Goal: Task Accomplishment & Management: Use online tool/utility

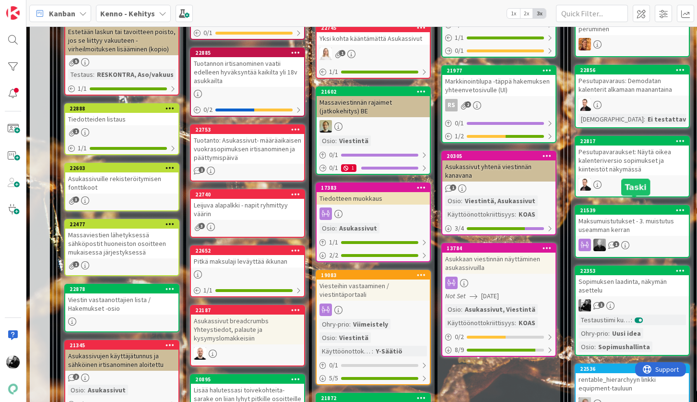
scroll to position [666, 0]
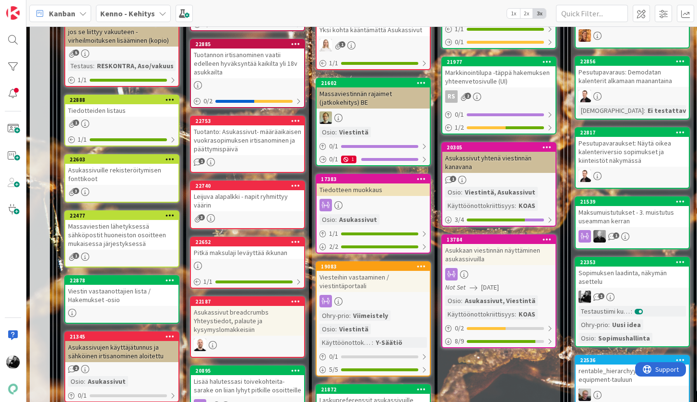
click at [617, 280] on div "Sopimuksen laadinta, näkymän asettelu" at bounding box center [632, 276] width 113 height 21
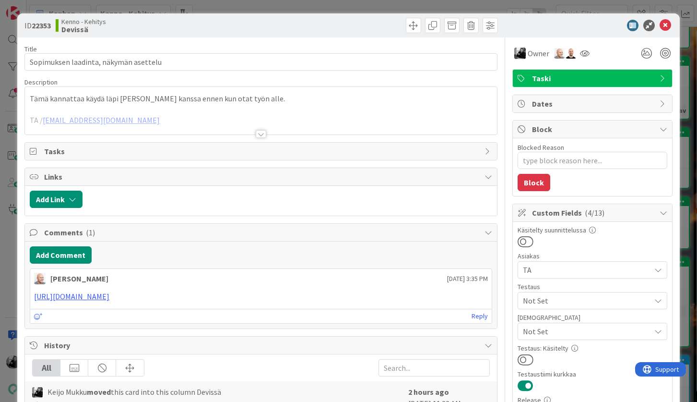
click at [264, 131] on div at bounding box center [261, 134] width 11 height 8
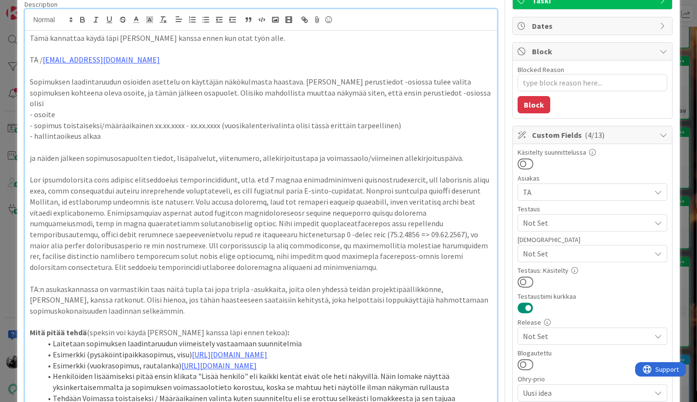
scroll to position [40, 0]
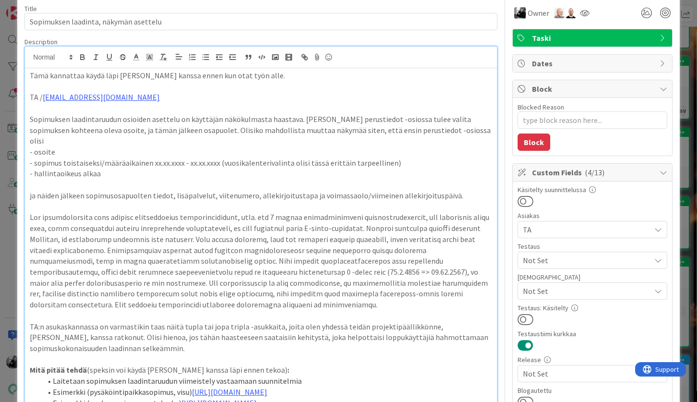
click at [30, 73] on p "Tämä kannattaa käydä läpi [PERSON_NAME] kanssa ennen kun otat työn alle." at bounding box center [261, 75] width 462 height 11
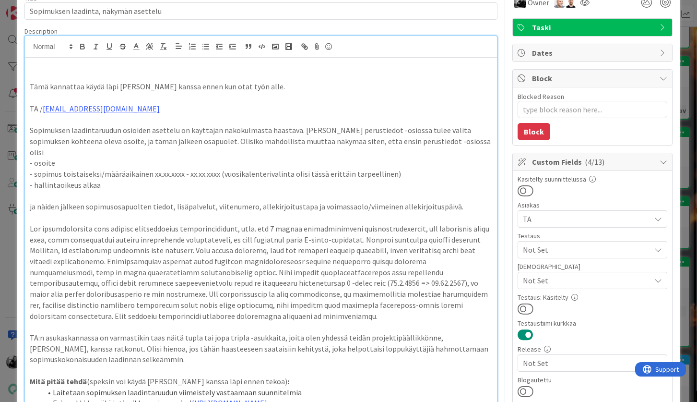
scroll to position [62, 0]
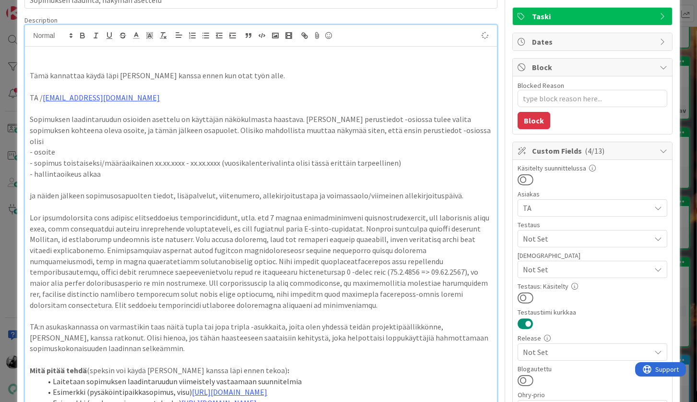
type textarea "x"
click at [162, 67] on p at bounding box center [261, 65] width 462 height 11
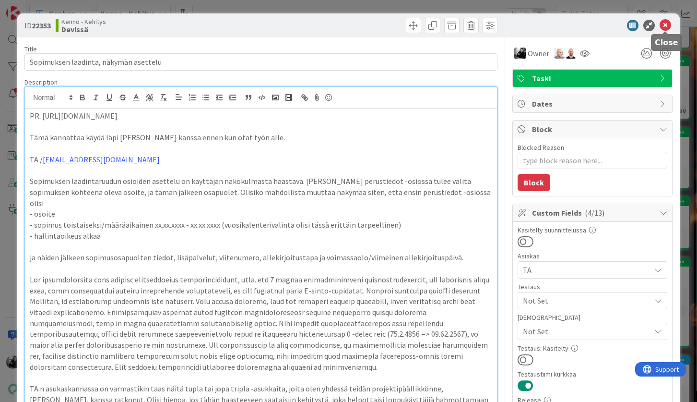
click at [667, 23] on icon at bounding box center [666, 26] width 12 height 12
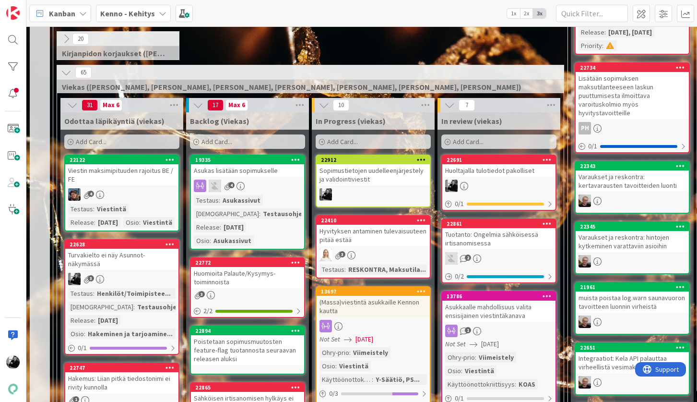
scroll to position [197, 0]
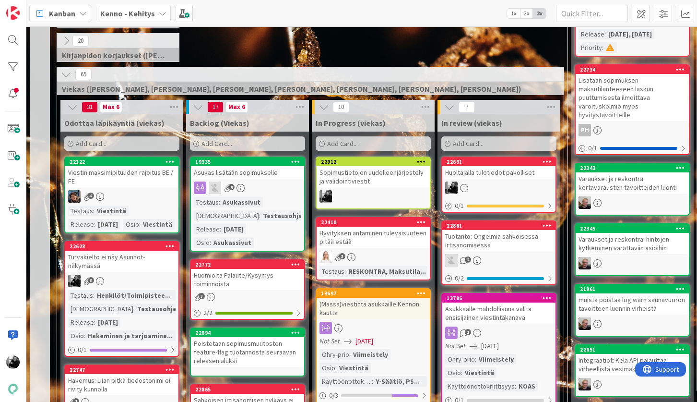
click at [377, 178] on div "Sopimustietojen uudelleenjärjestely ja validointiviestit" at bounding box center [373, 176] width 113 height 21
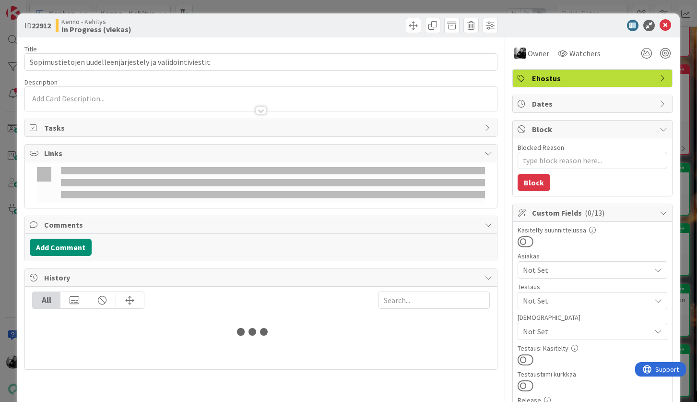
type textarea "x"
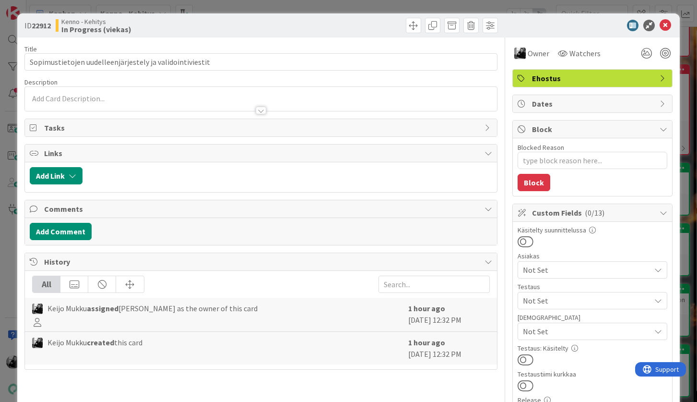
click at [209, 103] on div at bounding box center [261, 106] width 472 height 10
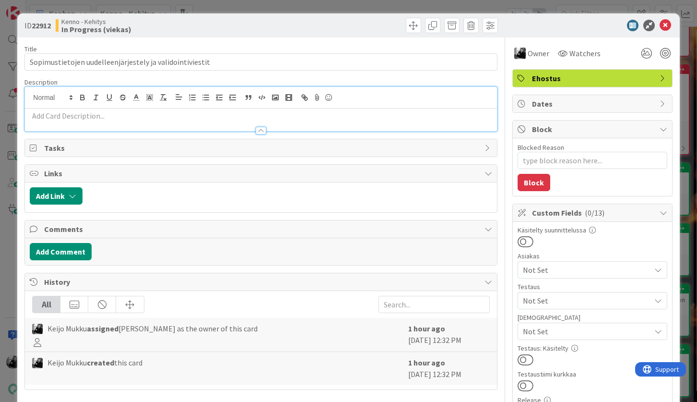
click at [200, 117] on p at bounding box center [261, 115] width 462 height 11
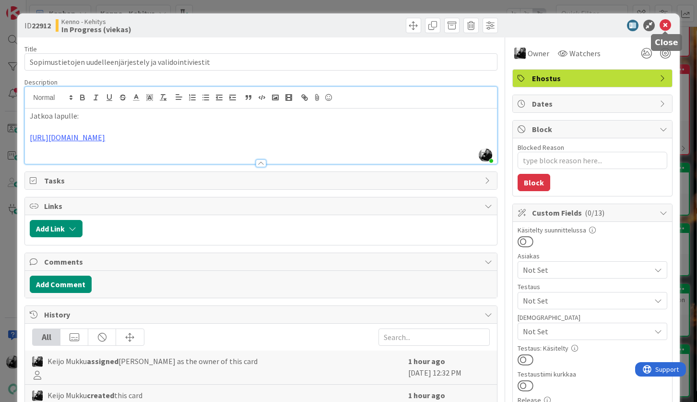
click at [664, 27] on icon at bounding box center [666, 26] width 12 height 12
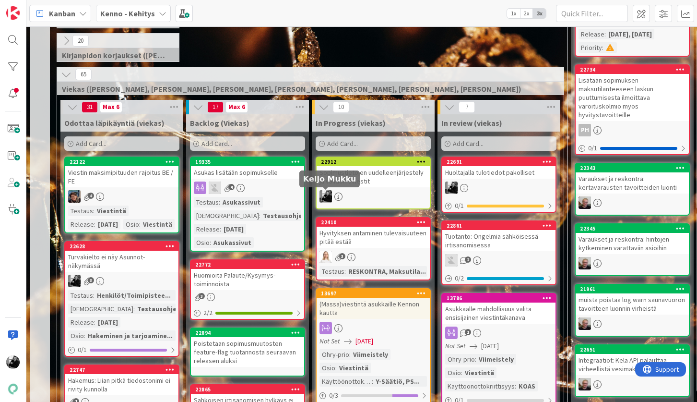
click at [348, 190] on div at bounding box center [373, 196] width 113 height 12
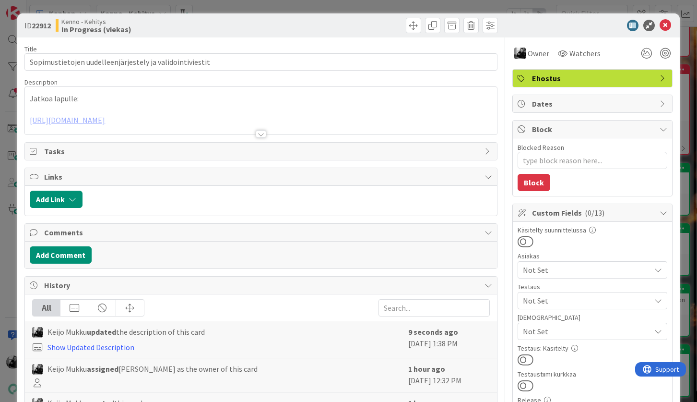
click at [212, 120] on div at bounding box center [261, 122] width 472 height 24
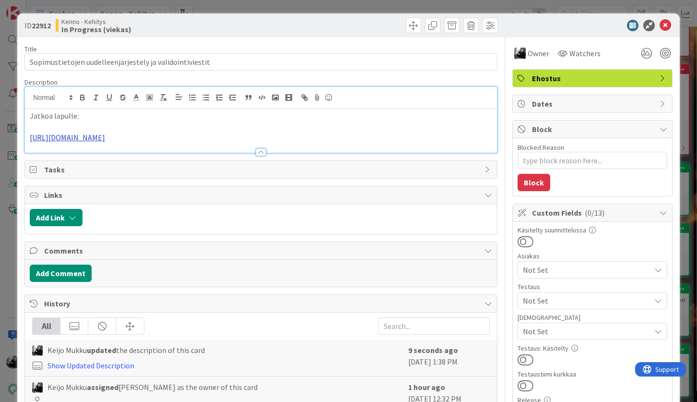
click at [105, 140] on link "https://kanbanzone.io/b/zNAq4MXH/c/22353-Sopimuksen-laadinta-n%C3%A4kym%C3%A4n-…" at bounding box center [67, 137] width 75 height 10
click at [189, 158] on link "https://kanbanzone.io/b/zNAq4MXH/c/22353-Sopimuksen-laadinta-n%C3%A4kym%C3%A4n-…" at bounding box center [168, 156] width 66 height 12
type textarea "x"
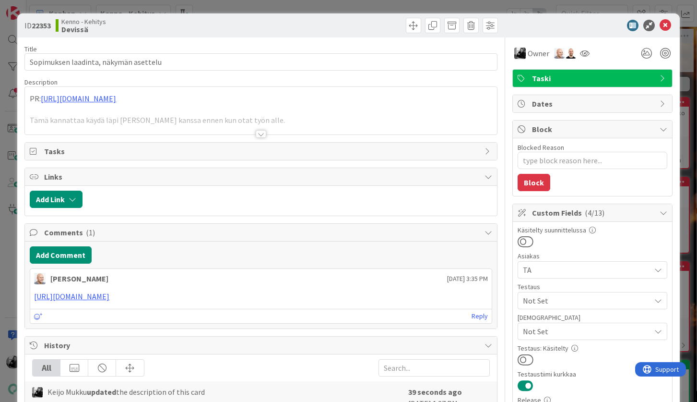
click at [261, 131] on div at bounding box center [261, 134] width 11 height 8
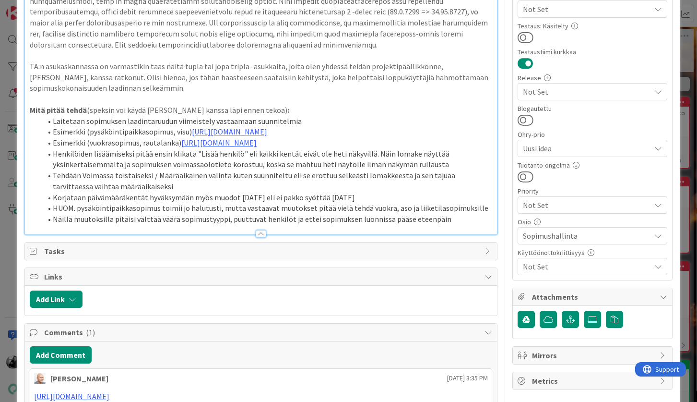
scroll to position [317, 0]
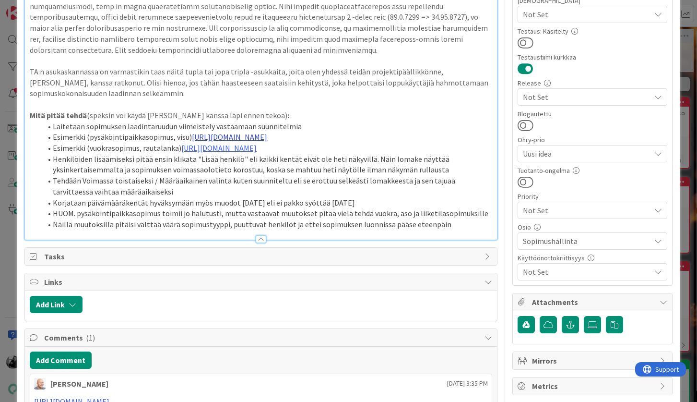
click at [267, 132] on link "[URL][DOMAIN_NAME]" at bounding box center [229, 137] width 75 height 10
click at [233, 166] on link "[URL][DOMAIN_NAME]" at bounding box center [242, 166] width 66 height 12
click at [197, 99] on p at bounding box center [261, 104] width 462 height 11
click at [219, 153] on link "[URL][DOMAIN_NAME]" at bounding box center [218, 148] width 75 height 10
click at [236, 201] on link "[URL][DOMAIN_NAME]" at bounding box center [248, 199] width 66 height 12
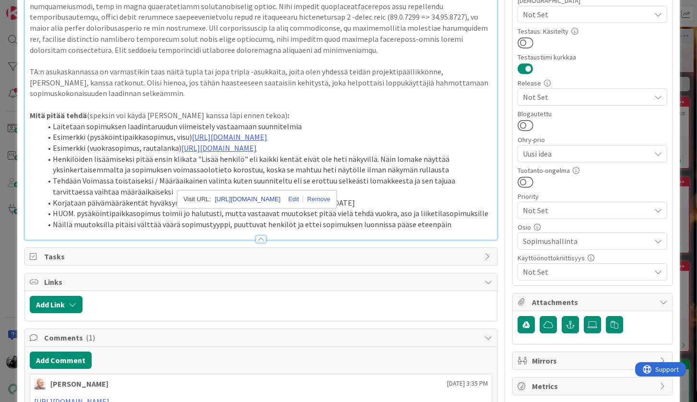
type textarea "x"
